Goal: Task Accomplishment & Management: Manage account settings

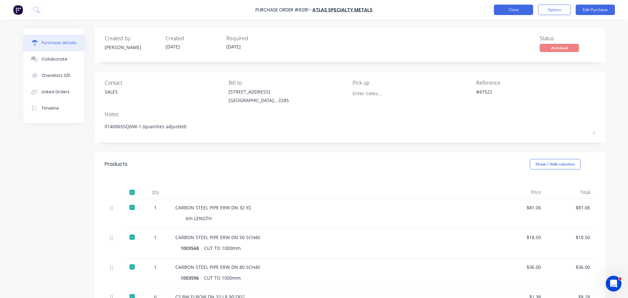
click at [510, 13] on button "Close" at bounding box center [513, 10] width 39 height 10
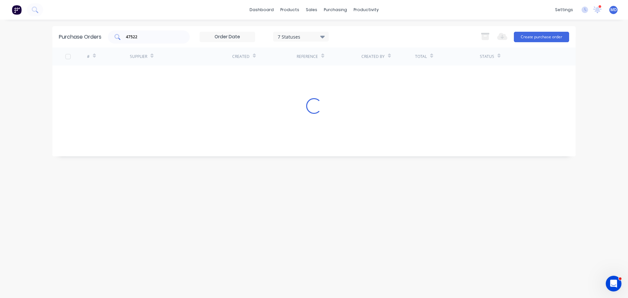
drag, startPoint x: 171, startPoint y: 41, endPoint x: 166, endPoint y: 41, distance: 5.2
click at [166, 41] on div "47522" at bounding box center [149, 36] width 82 height 13
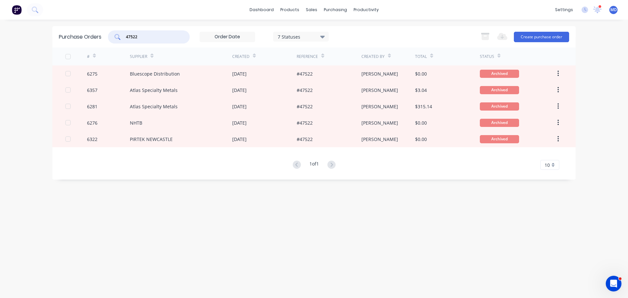
drag, startPoint x: 170, startPoint y: 36, endPoint x: 98, endPoint y: 33, distance: 71.6
click at [98, 33] on div "Purchase Orders 47522 7 Statuses 7 Statuses Export to Excel (XLSX) Create purch…" at bounding box center [313, 36] width 523 height 21
click at [319, 30] on div at bounding box center [315, 31] width 10 height 6
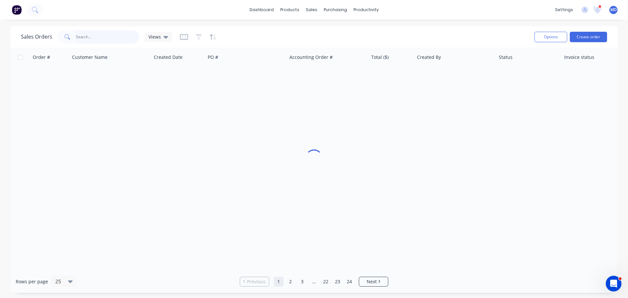
click at [101, 37] on input "text" at bounding box center [108, 36] width 64 height 13
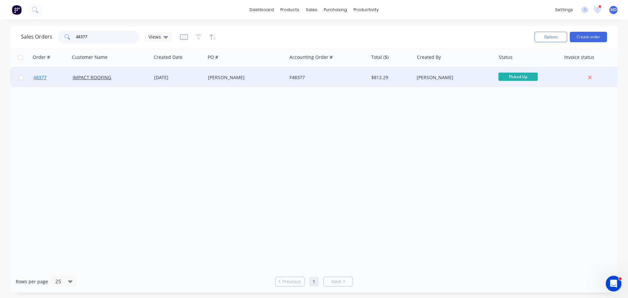
type input "48377"
click at [41, 78] on span "48377" at bounding box center [39, 77] width 13 height 7
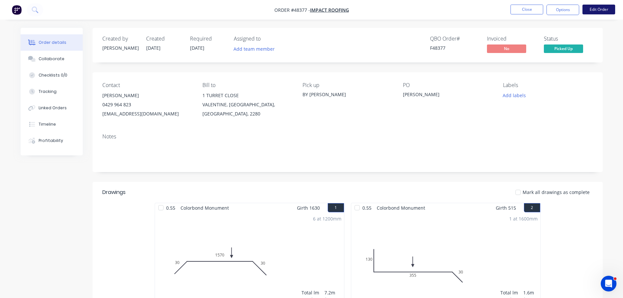
click at [598, 10] on button "Edit Order" at bounding box center [598, 10] width 33 height 10
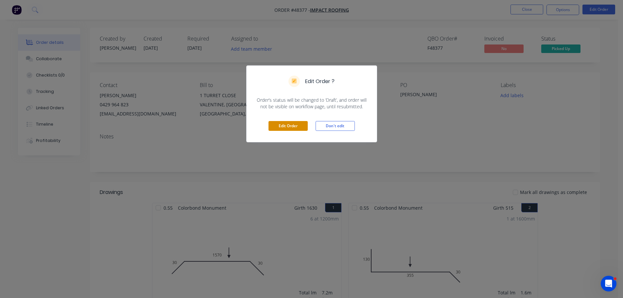
click at [299, 128] on button "Edit Order" at bounding box center [287, 126] width 39 height 10
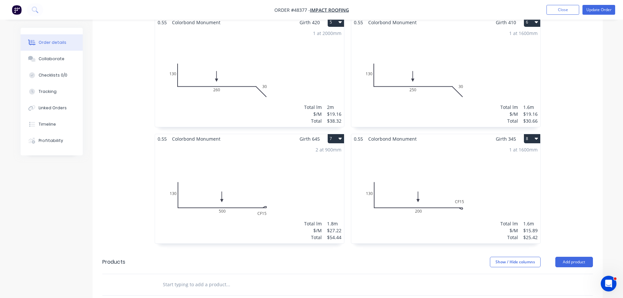
scroll to position [523, 0]
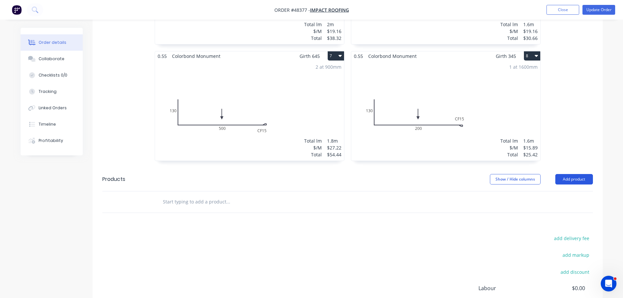
click at [570, 174] on button "Add product" at bounding box center [574, 179] width 38 height 10
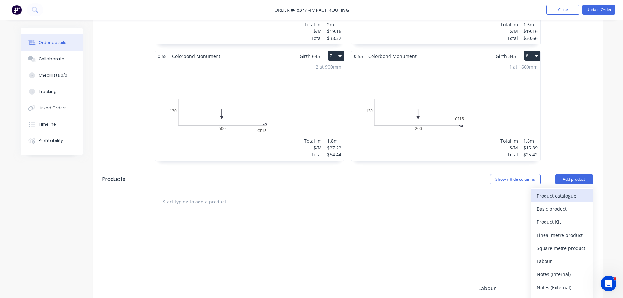
click at [547, 191] on div "Product catalogue" at bounding box center [561, 195] width 50 height 9
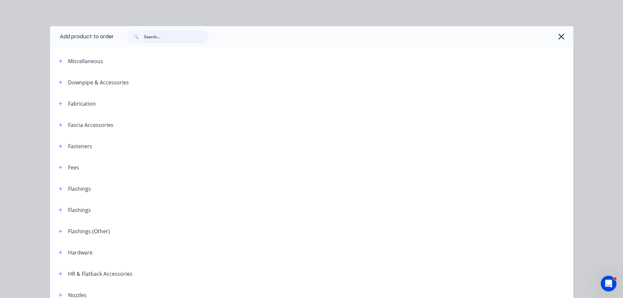
click at [148, 39] on input "text" at bounding box center [176, 36] width 65 height 13
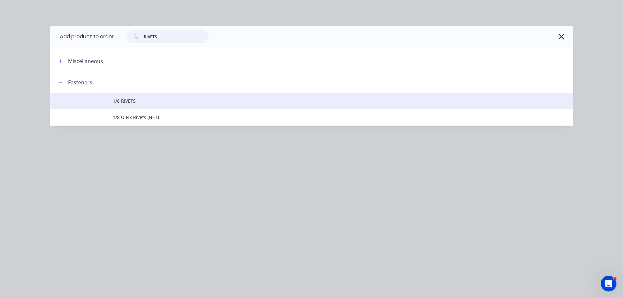
type input "RIVETS"
click at [131, 100] on span "1/8 RIVETS" at bounding box center [297, 100] width 368 height 7
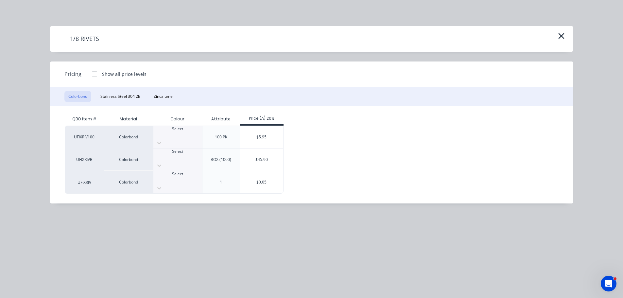
click at [173, 130] on div "Select" at bounding box center [177, 132] width 49 height 12
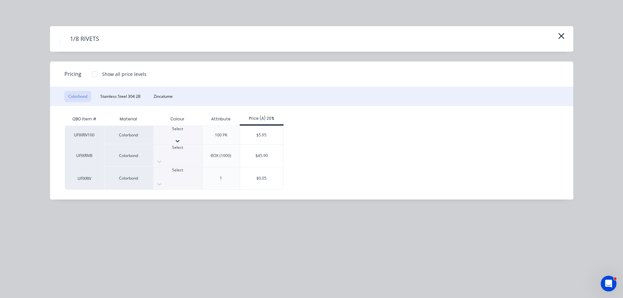
scroll to position [98, 0]
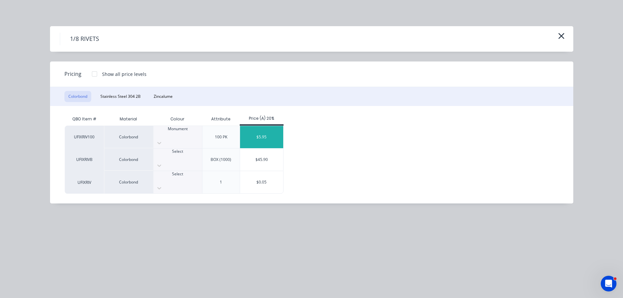
click at [250, 135] on div "$5.95" at bounding box center [261, 137] width 43 height 22
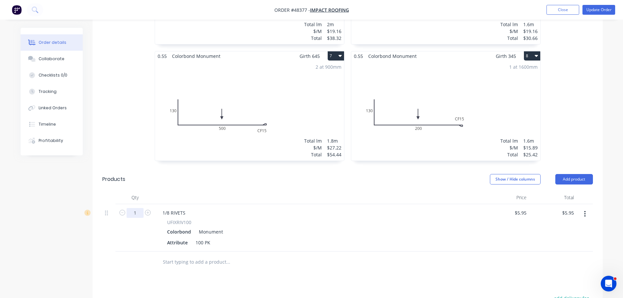
click at [139, 208] on input "1" at bounding box center [134, 213] width 17 height 10
type input "3"
type input "$17.85"
drag, startPoint x: 288, startPoint y: 203, endPoint x: 279, endPoint y: 203, distance: 8.5
click at [288, 219] on div "UFIXRIV100" at bounding box center [318, 222] width 302 height 7
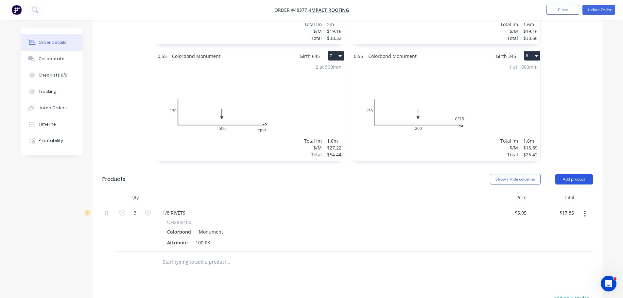
click at [573, 174] on button "Add product" at bounding box center [574, 179] width 38 height 10
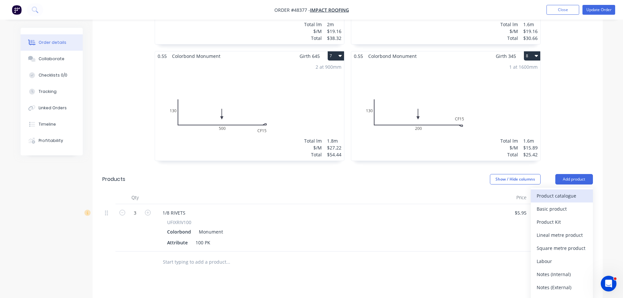
click at [564, 191] on div "Product catalogue" at bounding box center [561, 195] width 50 height 9
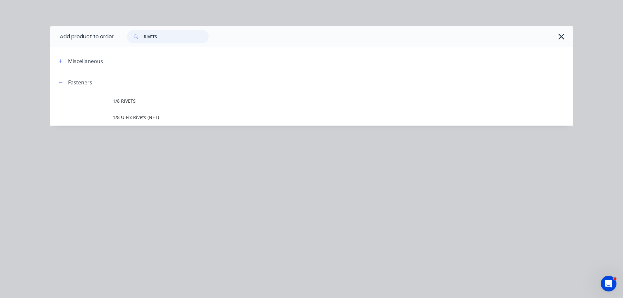
drag, startPoint x: 160, startPoint y: 37, endPoint x: 121, endPoint y: 21, distance: 42.1
click at [123, 26] on div "RIVETS" at bounding box center [343, 36] width 459 height 21
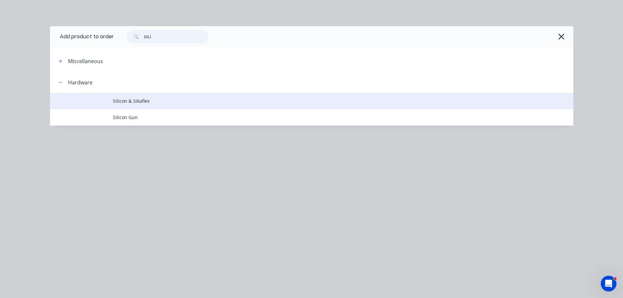
type input "SILI"
click at [140, 103] on span "Silicon & Sikaflex" at bounding box center [297, 100] width 368 height 7
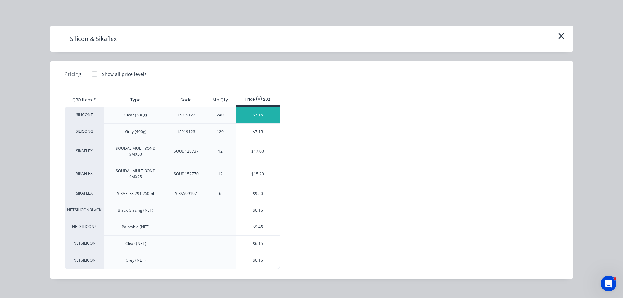
click at [258, 119] on div "$7.15" at bounding box center [257, 115] width 43 height 16
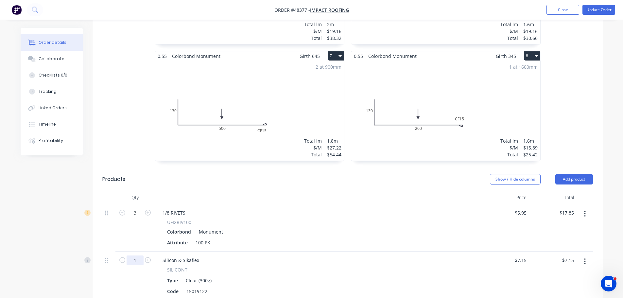
click at [136, 255] on input "1" at bounding box center [134, 260] width 17 height 10
type input "0"
type input "20"
type input "$143.00"
click at [321, 276] on div "Type Clear (300g)" at bounding box center [316, 280] width 305 height 9
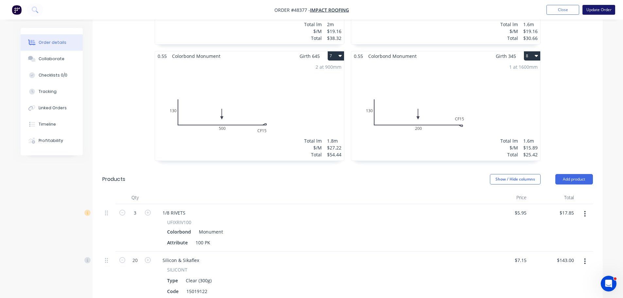
click at [611, 9] on button "Update Order" at bounding box center [598, 10] width 33 height 10
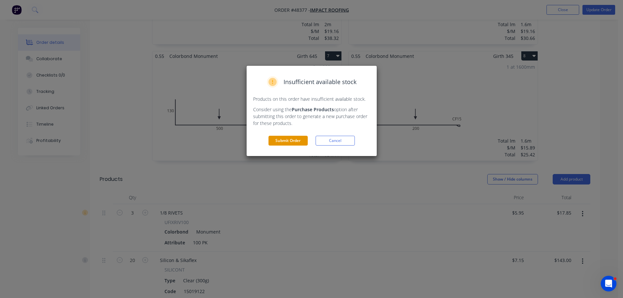
click at [277, 141] on button "Submit Order" at bounding box center [287, 141] width 39 height 10
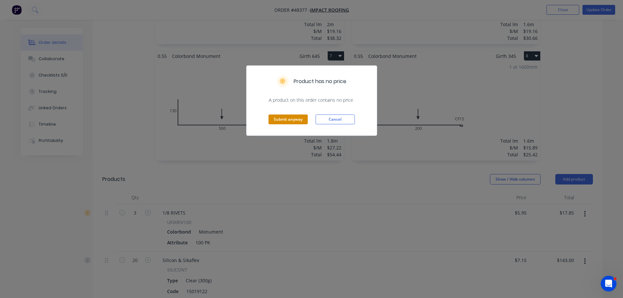
click at [277, 120] on button "Submit anyway" at bounding box center [287, 119] width 39 height 10
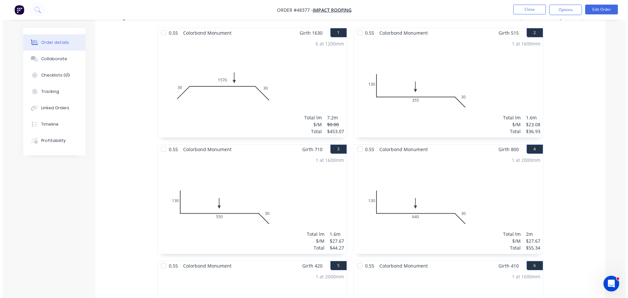
scroll to position [0, 0]
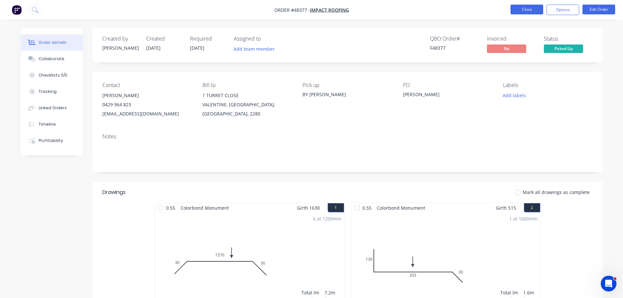
click at [527, 7] on button "Close" at bounding box center [526, 10] width 33 height 10
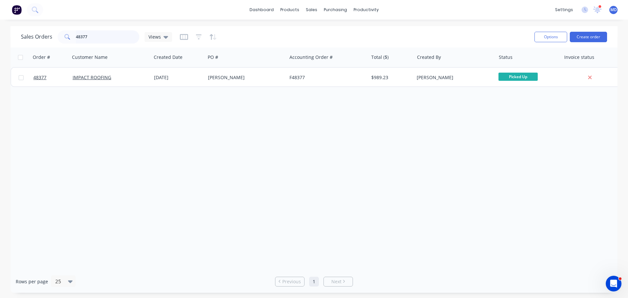
click at [92, 37] on input "48377" at bounding box center [108, 36] width 64 height 13
type input "4"
